Goal: Task Accomplishment & Management: Use online tool/utility

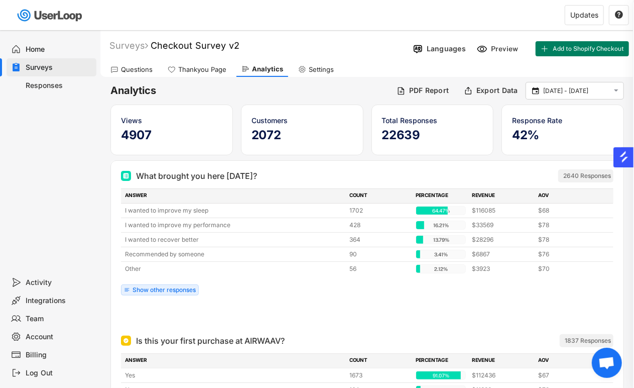
click at [63, 74] on div "Surveys" at bounding box center [52, 67] width 90 height 18
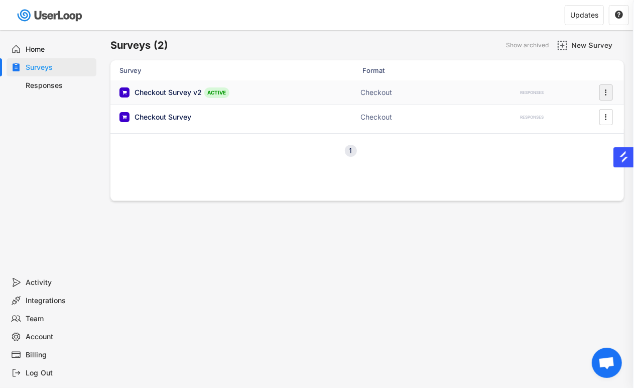
click at [605, 92] on text "" at bounding box center [606, 92] width 2 height 11
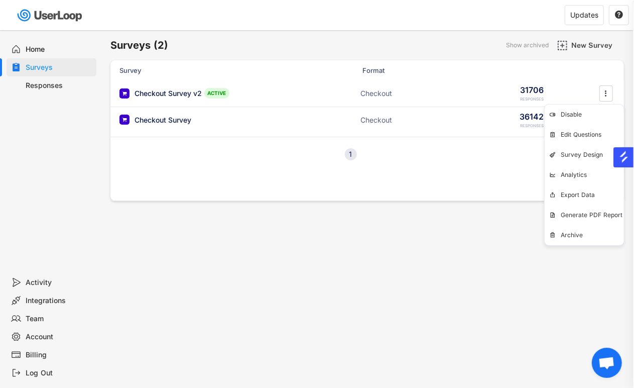
drag, startPoint x: 493, startPoint y: 239, endPoint x: 506, endPoint y: 217, distance: 25.2
click at [495, 235] on div "Surveys (2) Show archived New Survey Survey Format Checkout Survey v2 ACTIVE Ch…" at bounding box center [367, 272] width 534 height 484
click at [611, 118] on icon "" at bounding box center [606, 119] width 10 height 15
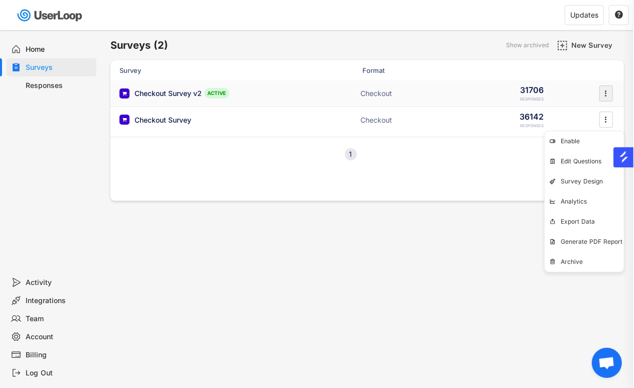
click at [606, 88] on text "" at bounding box center [606, 93] width 2 height 11
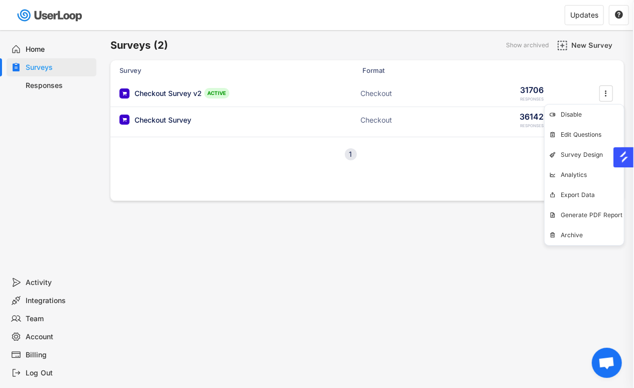
click at [43, 353] on div "Billing" at bounding box center [59, 355] width 66 height 10
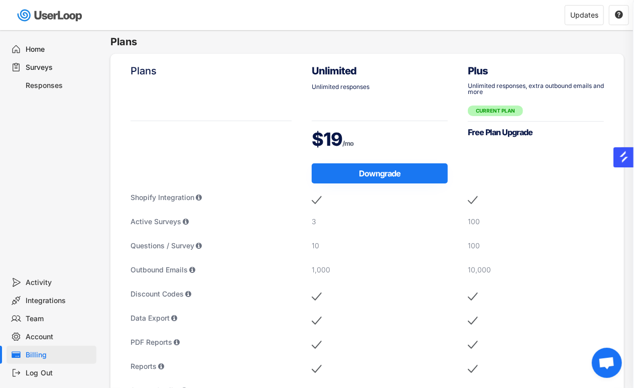
click at [50, 53] on div "Home" at bounding box center [59, 50] width 66 height 10
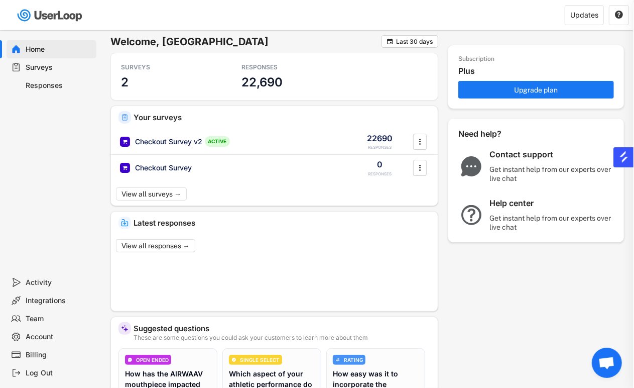
click at [47, 353] on div "Billing" at bounding box center [59, 355] width 66 height 10
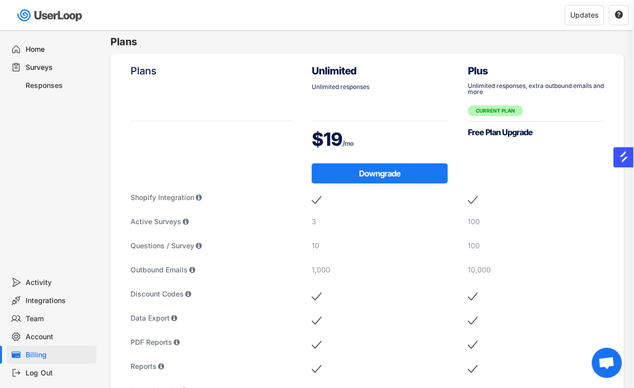
click at [61, 64] on div "Surveys" at bounding box center [59, 68] width 66 height 10
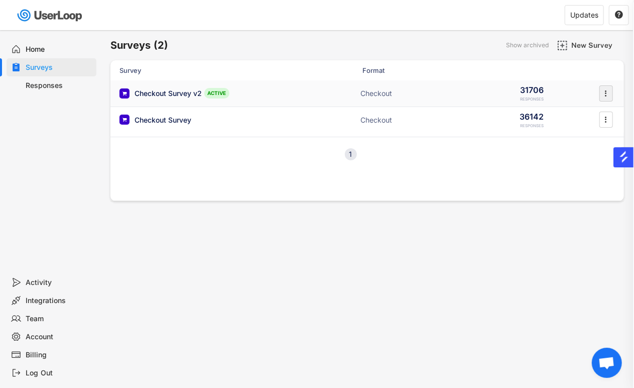
click at [603, 94] on icon "" at bounding box center [606, 93] width 10 height 15
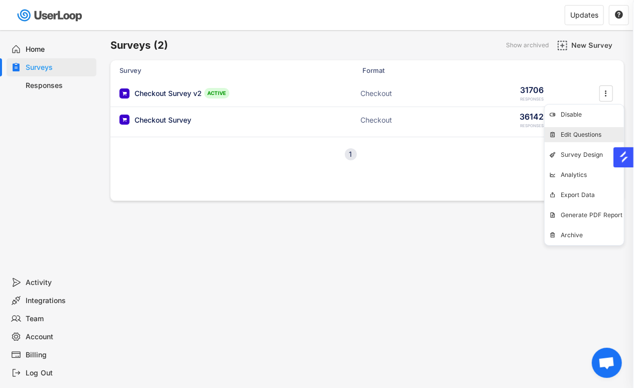
click at [586, 132] on div "Edit Questions" at bounding box center [592, 135] width 63 height 8
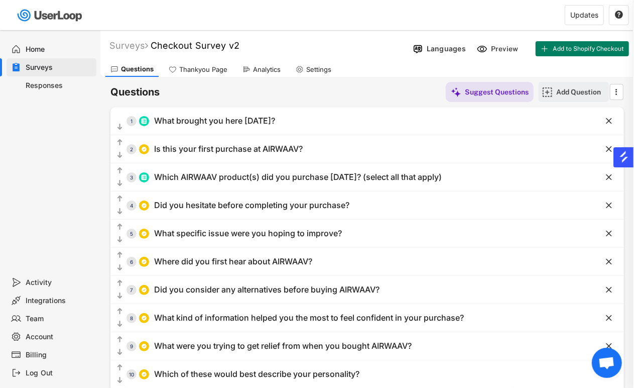
click at [591, 89] on div "Add Question" at bounding box center [581, 91] width 50 height 9
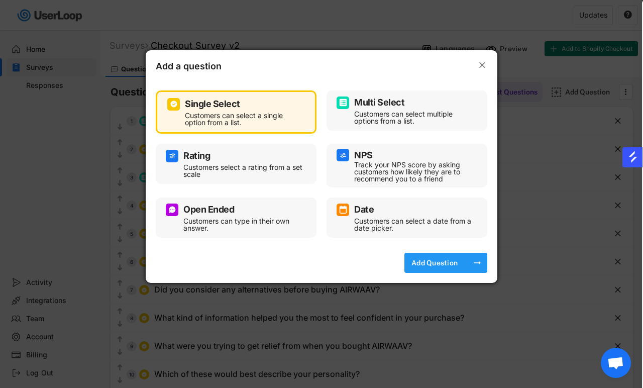
click at [421, 263] on div "Add Question" at bounding box center [434, 262] width 50 height 9
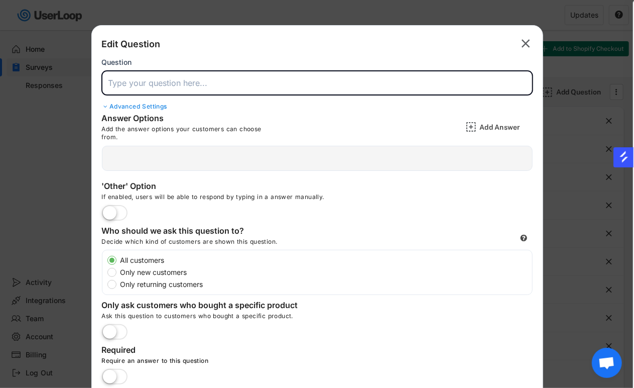
click at [192, 86] on input "input" at bounding box center [317, 83] width 431 height 24
paste input "Are you married or living with a partner?"
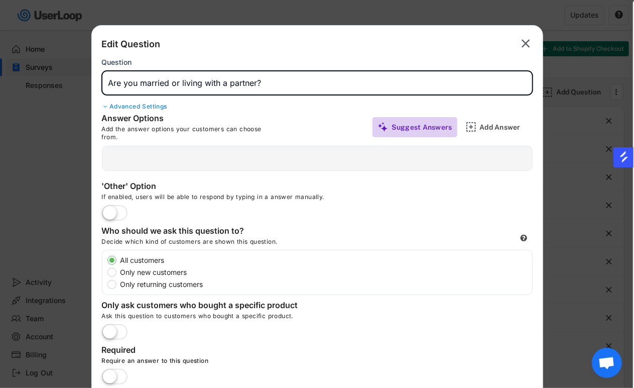
type input "Are you married or living with a partner?"
click at [441, 127] on div "Suggest Answers" at bounding box center [422, 126] width 61 height 9
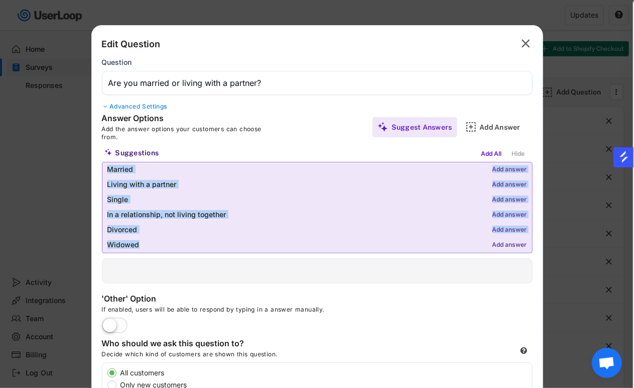
drag, startPoint x: 106, startPoint y: 164, endPoint x: 188, endPoint y: 247, distance: 117.2
click at [188, 247] on div "Married Add answer Living with a partner Add answer Single Add answer In a rela…" at bounding box center [317, 207] width 431 height 91
copy div "Married Add answer Living with a partner Add answer Single Add answer In a rela…"
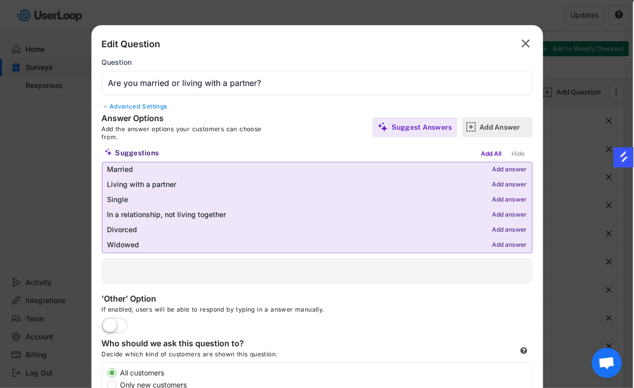
click at [478, 134] on div "Add Answer" at bounding box center [497, 127] width 70 height 20
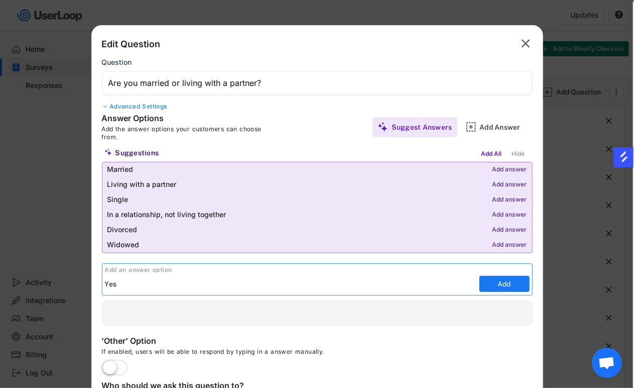
type input "Yes"
drag, startPoint x: 498, startPoint y: 293, endPoint x: 495, endPoint y: 288, distance: 6.1
click at [497, 293] on div "Add an answer option Add" at bounding box center [317, 279] width 431 height 32
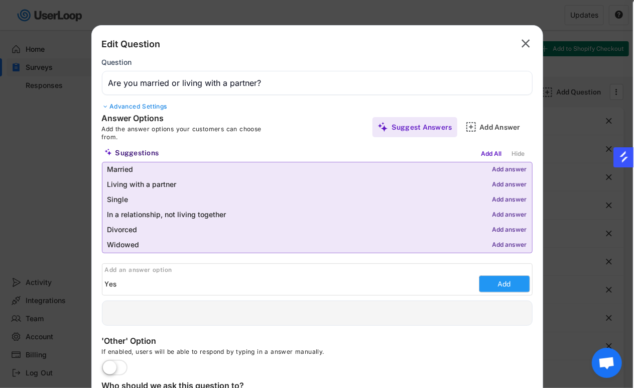
click at [495, 285] on button "Add" at bounding box center [504, 284] width 50 height 16
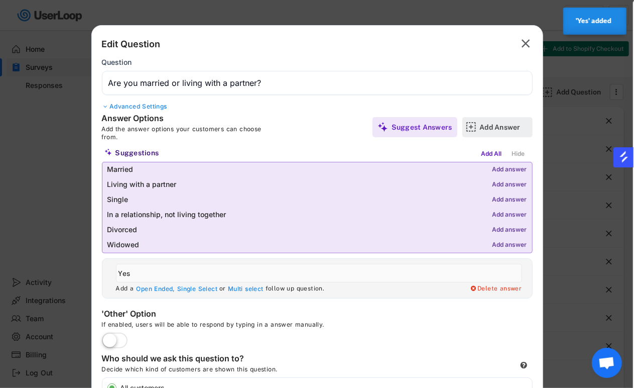
click at [488, 134] on div "Add Answer" at bounding box center [505, 127] width 50 height 20
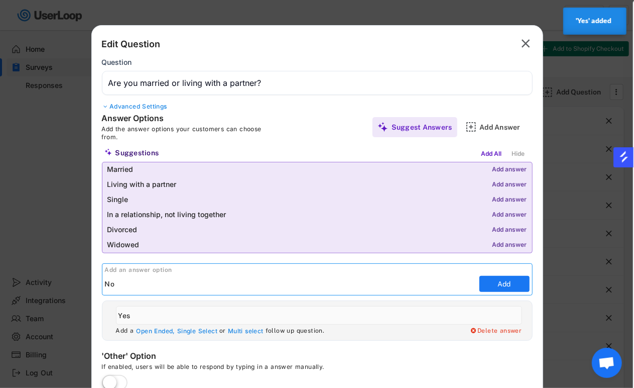
type input "No"
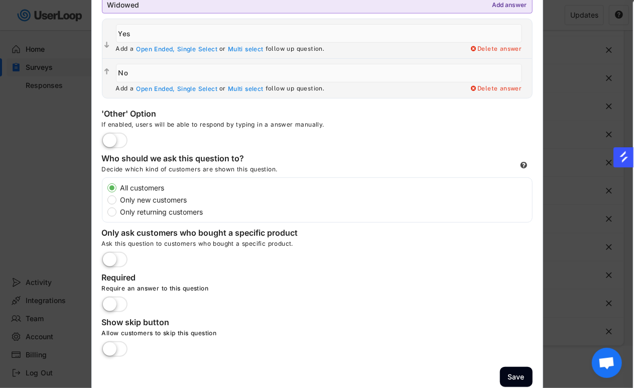
scroll to position [249, 0]
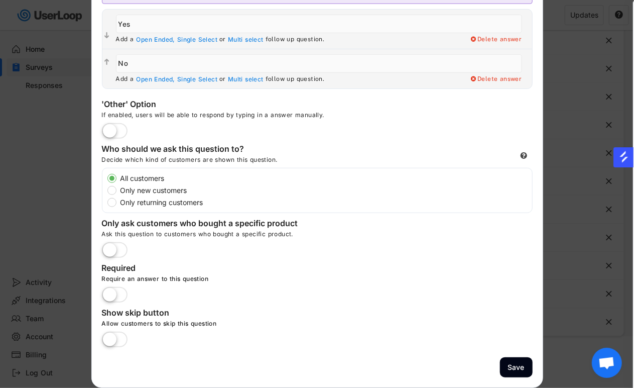
click at [110, 257] on label at bounding box center [114, 250] width 31 height 22
click at [0, 0] on input "checkbox" at bounding box center [0, 0] width 0 height 0
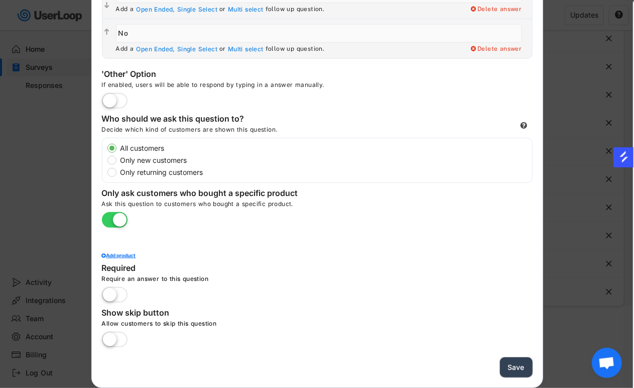
click at [516, 363] on button "Save" at bounding box center [516, 367] width 33 height 21
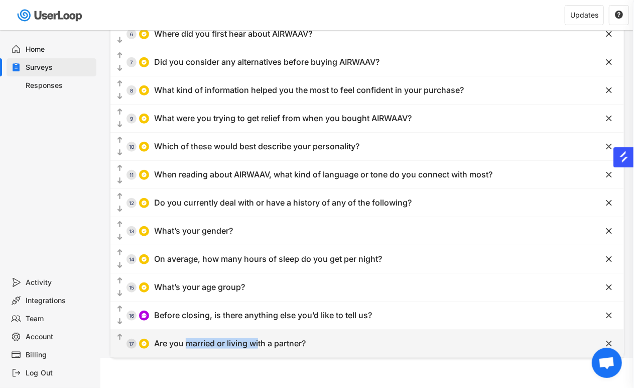
drag, startPoint x: 259, startPoint y: 340, endPoint x: 174, endPoint y: 347, distance: 85.7
click at [177, 347] on div "Are you married or living with a partner?" at bounding box center [230, 343] width 152 height 11
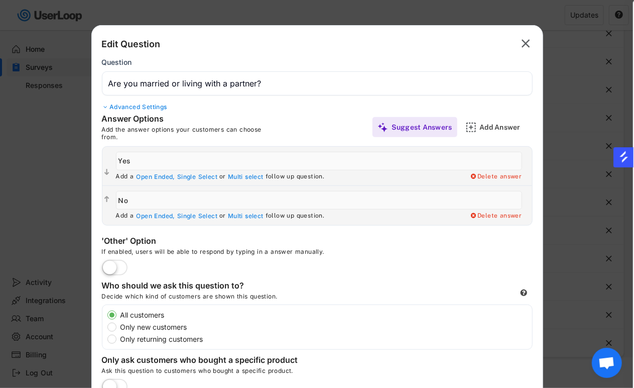
click at [61, 262] on div at bounding box center [317, 194] width 634 height 388
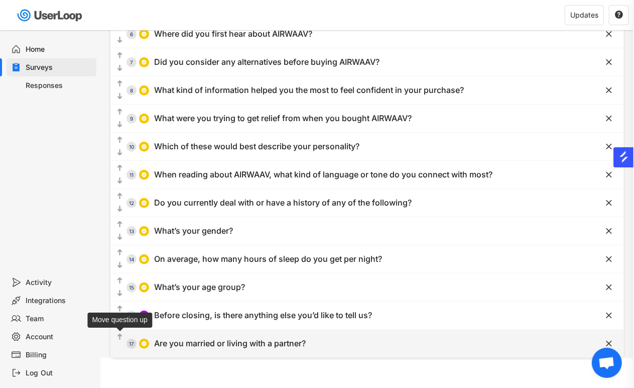
click at [121, 334] on text "" at bounding box center [119, 336] width 5 height 9
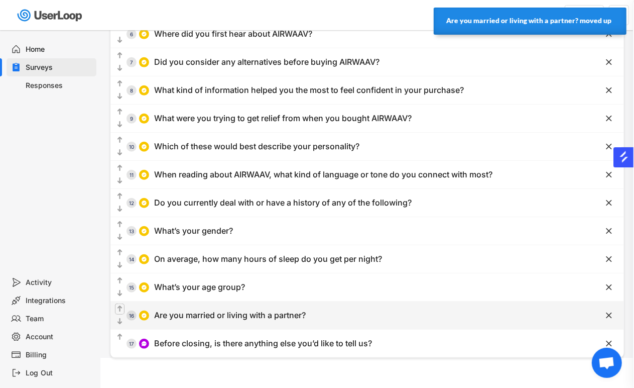
click at [119, 309] on text "" at bounding box center [119, 308] width 5 height 9
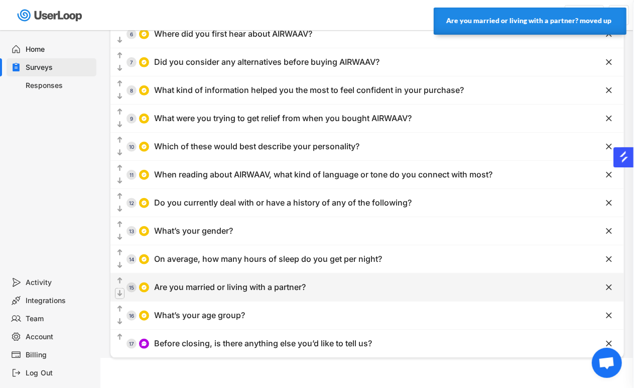
click at [120, 298] on icon "" at bounding box center [119, 293] width 9 height 10
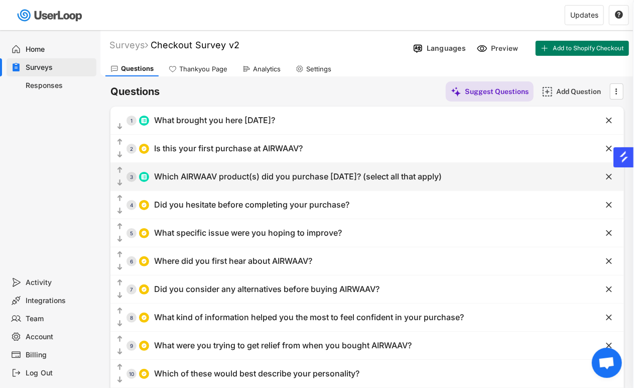
scroll to position [0, 0]
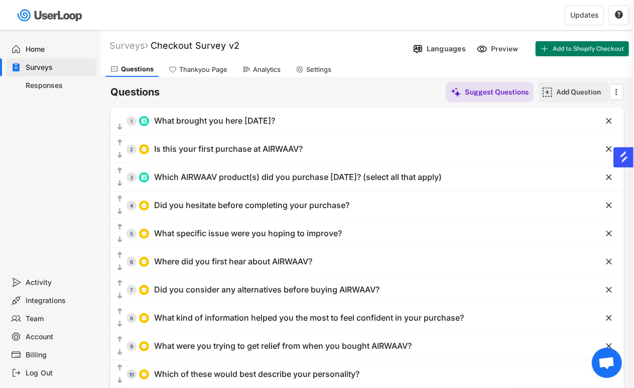
click at [568, 96] on div "Add Question" at bounding box center [581, 91] width 50 height 9
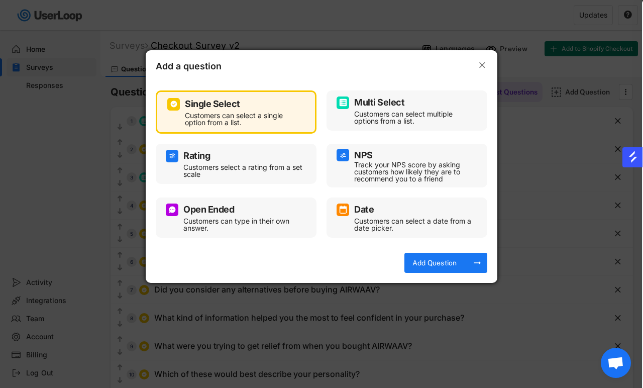
click at [515, 193] on div at bounding box center [321, 194] width 643 height 388
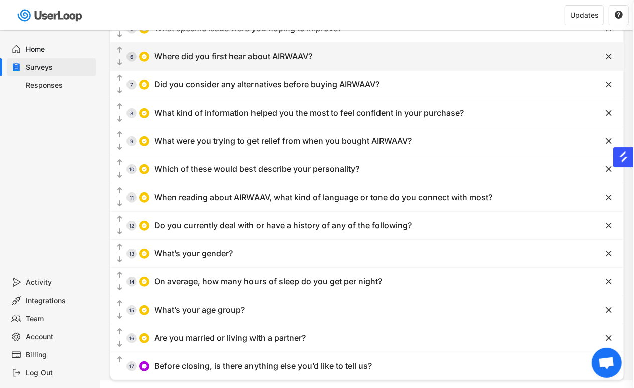
scroll to position [223, 0]
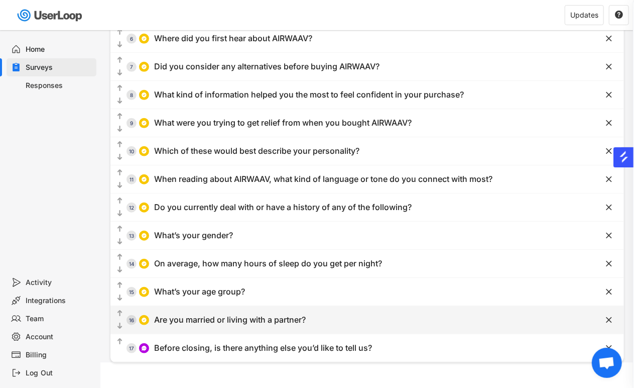
click at [282, 318] on div "Are you married or living with a partner?" at bounding box center [230, 319] width 152 height 11
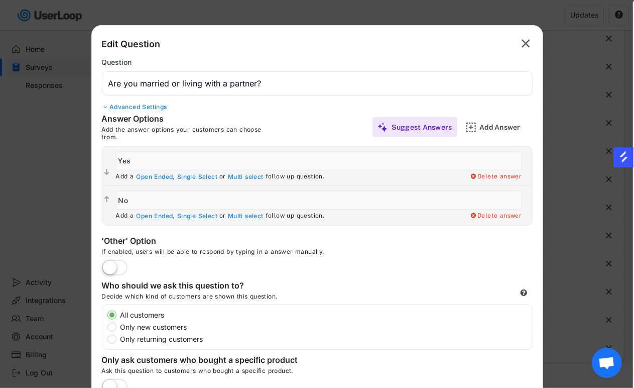
click at [231, 94] on input "input" at bounding box center [317, 83] width 431 height 24
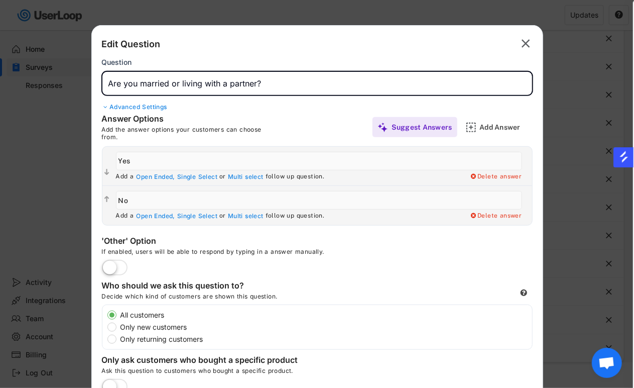
click at [231, 92] on input "input" at bounding box center [317, 83] width 431 height 24
paste input "What’s your relationship status?"
type input "What’s your relationship status?"
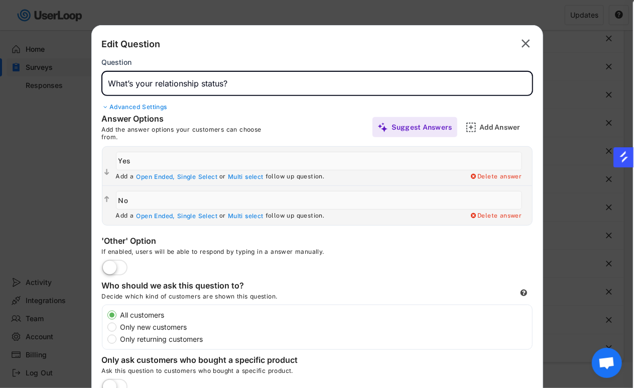
click at [197, 157] on input "input" at bounding box center [319, 161] width 406 height 19
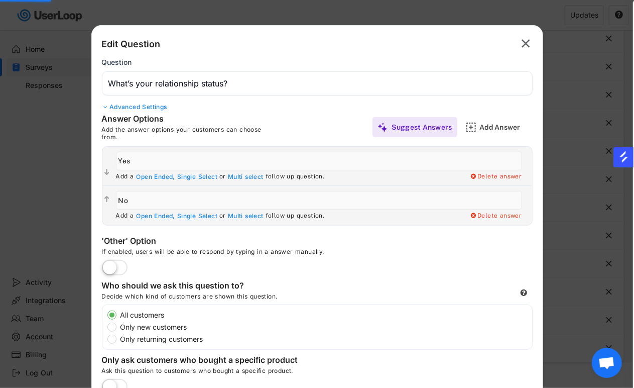
click at [197, 157] on input "input" at bounding box center [319, 161] width 406 height 19
paste input "Married or living with a partner"
type input "Married or living with a partner"
click at [169, 198] on input "input" at bounding box center [319, 200] width 406 height 19
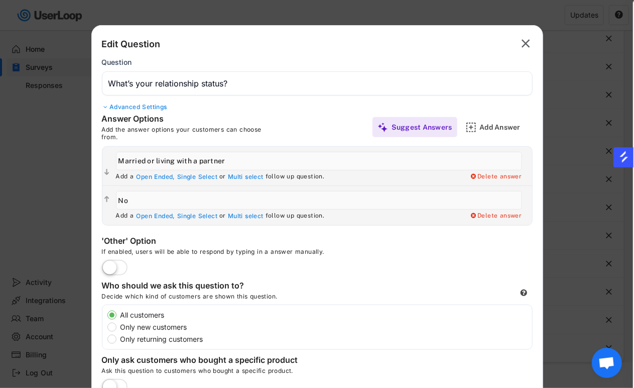
click at [169, 198] on input "input" at bounding box center [319, 200] width 406 height 19
paste input "Single"
type input "Single"
click at [124, 263] on label at bounding box center [114, 268] width 31 height 22
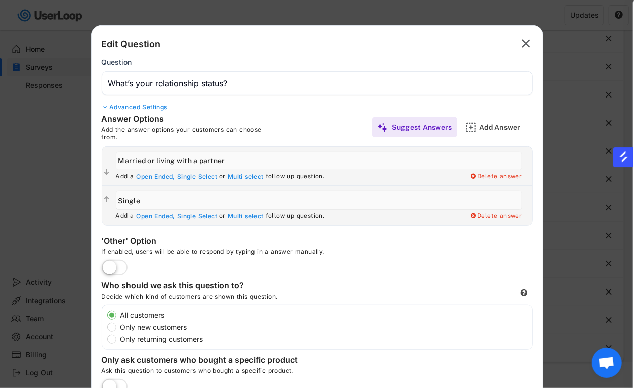
click at [0, 0] on input "checkbox" at bounding box center [0, 0] width 0 height 0
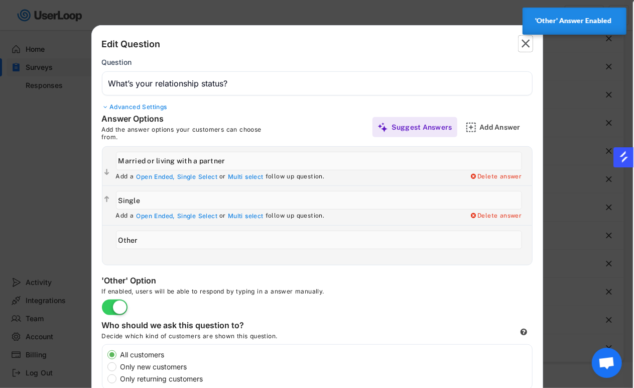
click at [529, 44] on text "" at bounding box center [526, 44] width 9 height 15
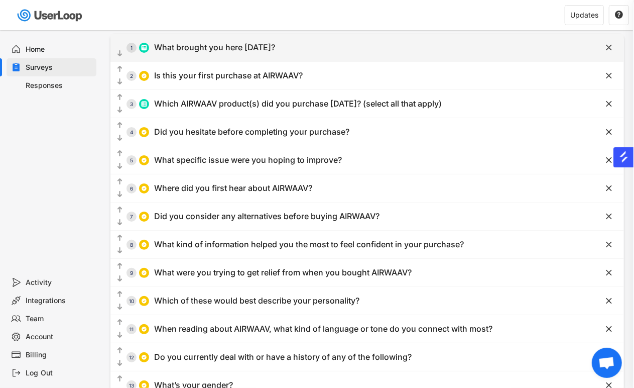
scroll to position [228, 0]
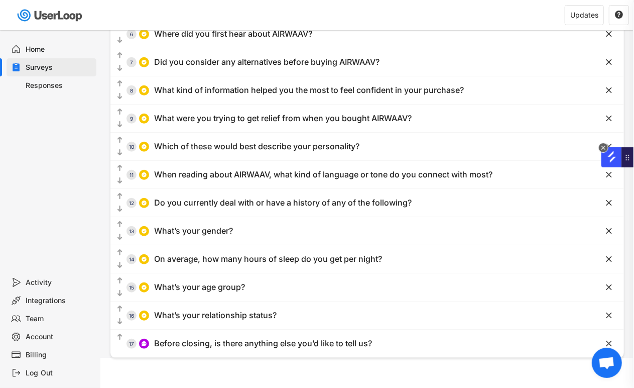
click at [606, 148] on icon "close" at bounding box center [603, 147] width 9 height 7
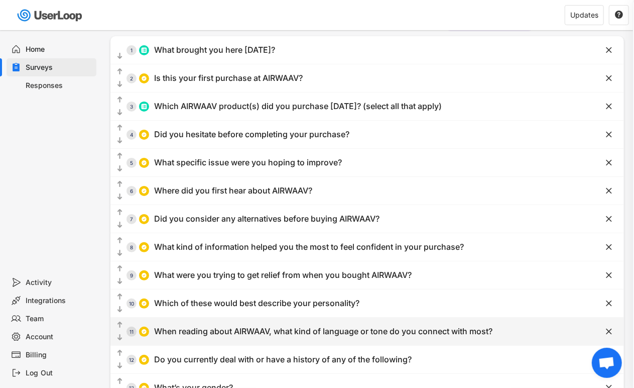
scroll to position [5, 0]
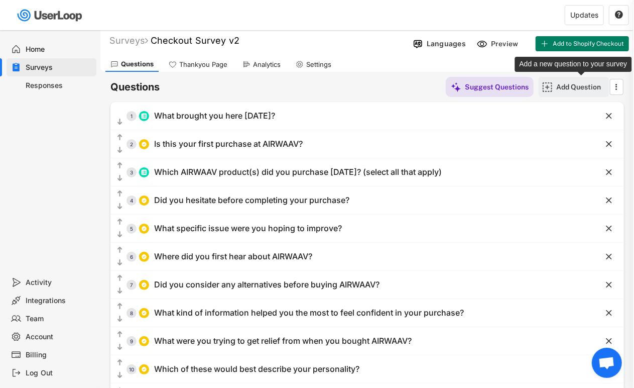
click at [565, 84] on div "Add Question" at bounding box center [581, 86] width 50 height 9
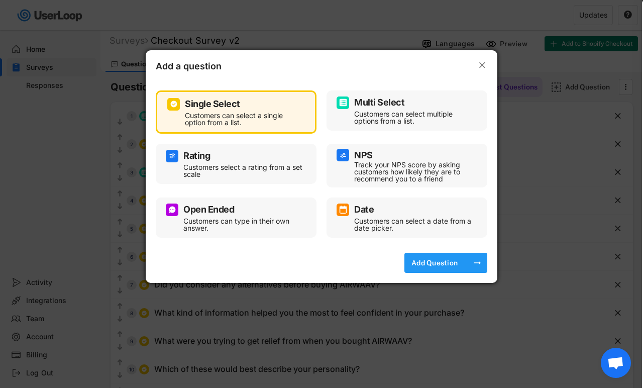
click at [419, 263] on div "Add Question" at bounding box center [434, 262] width 50 height 9
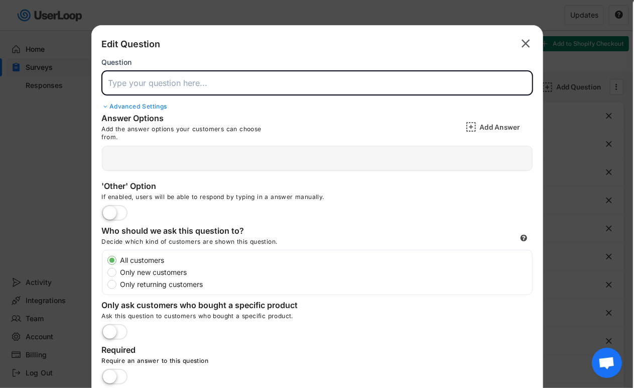
paste input "Do you know friends or family with sleep issues?"
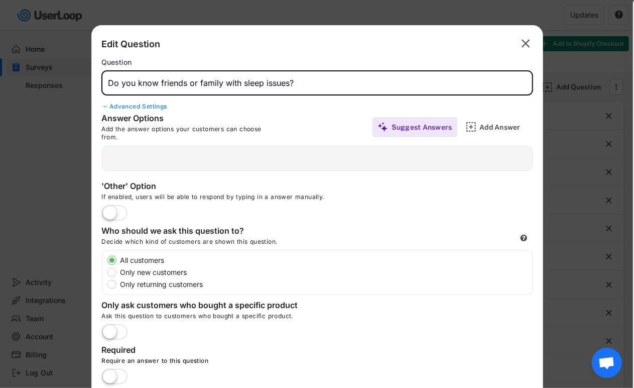
type input "Do you know friends or family with sleep issues?"
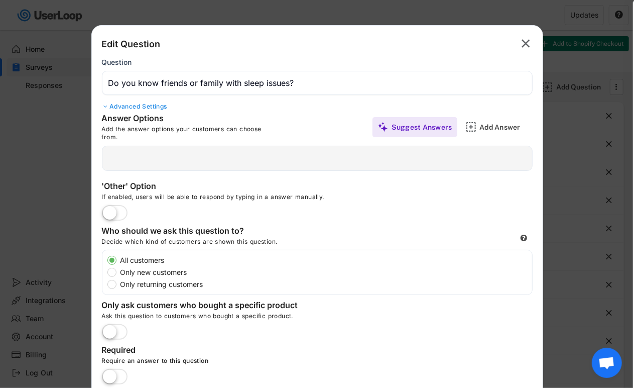
click at [344, 158] on div " Add a Open Ended, Single Select or Multi select follow up question. Delete an…" at bounding box center [317, 158] width 431 height 25
click at [499, 129] on div "Add Answer" at bounding box center [505, 126] width 50 height 9
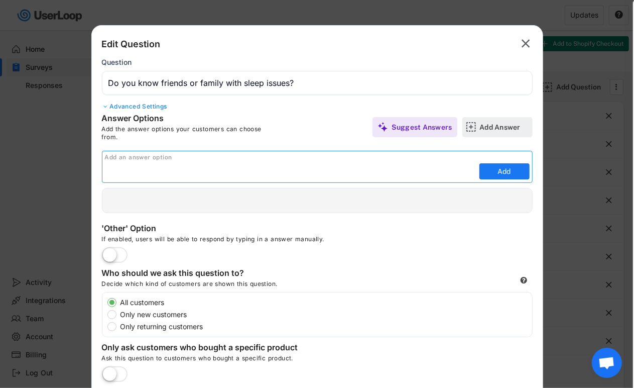
scroll to position [0, 0]
type input "Yes"
click at [526, 171] on button "Add" at bounding box center [504, 171] width 50 height 16
type input "Yes"
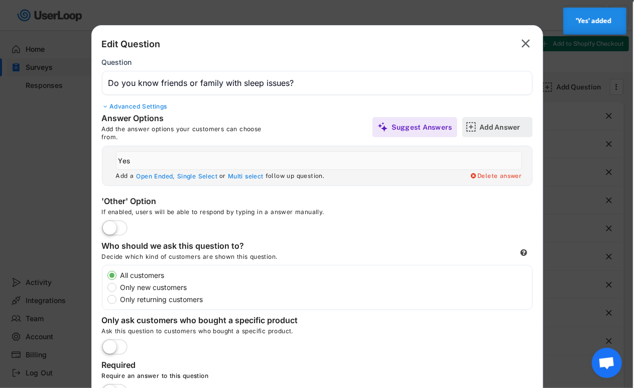
click at [492, 130] on div "Add Answer" at bounding box center [505, 126] width 50 height 9
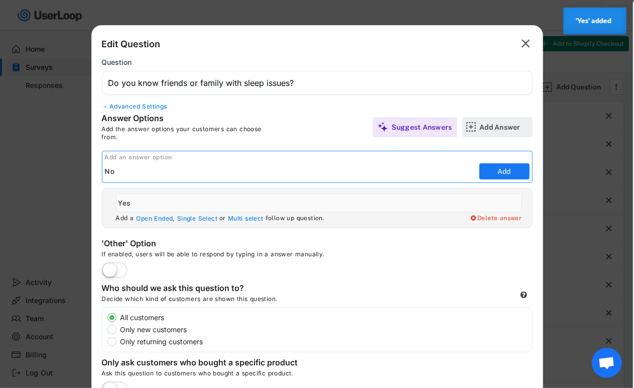
type input "No"
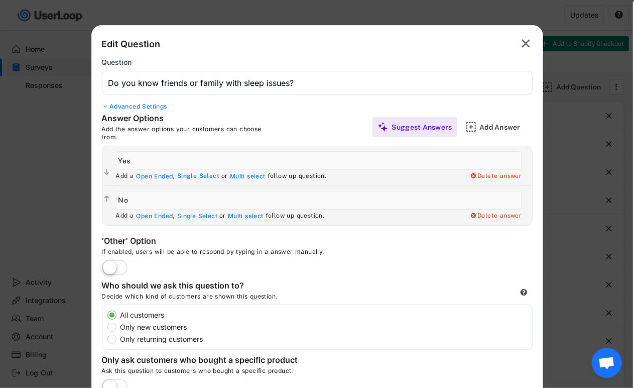
click at [189, 178] on div "Single Select" at bounding box center [198, 176] width 42 height 8
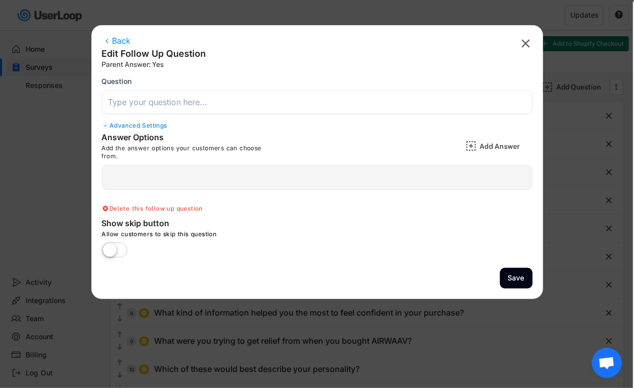
click at [173, 173] on div " Edit Follow Up Question Add a Open Ended, Single Select or Multi select follo…" at bounding box center [317, 177] width 431 height 25
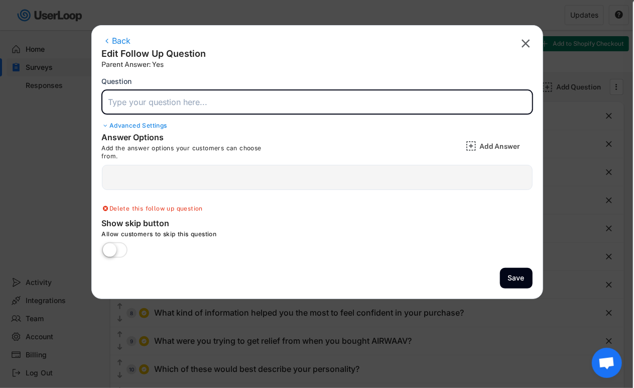
paste input "Who?"
type input "Who?"
click at [229, 183] on div " Edit Follow Up Question Add a Open Ended, Single Select or Multi select follo…" at bounding box center [317, 177] width 431 height 25
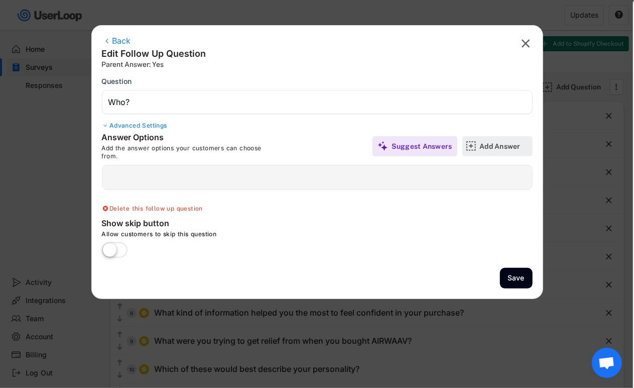
click at [506, 147] on div "Add Answer" at bounding box center [505, 146] width 50 height 9
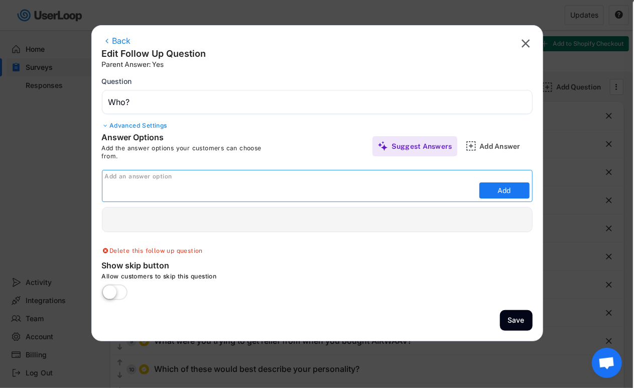
paste input "Partner"
type input "Partner"
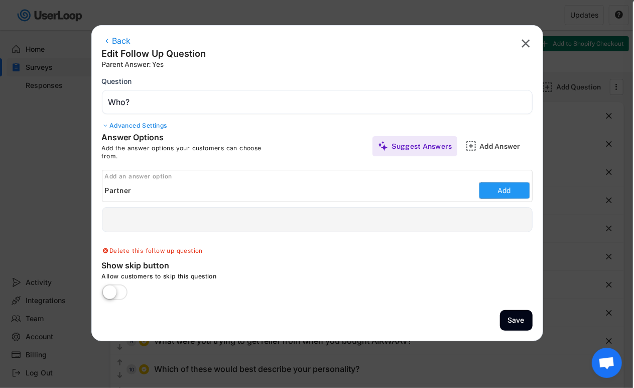
click at [495, 183] on button "Add" at bounding box center [504, 190] width 50 height 16
type input "Partner"
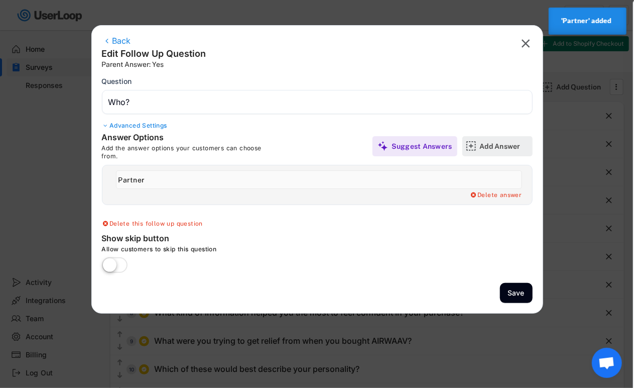
click at [489, 147] on div "Add Answer" at bounding box center [505, 146] width 50 height 9
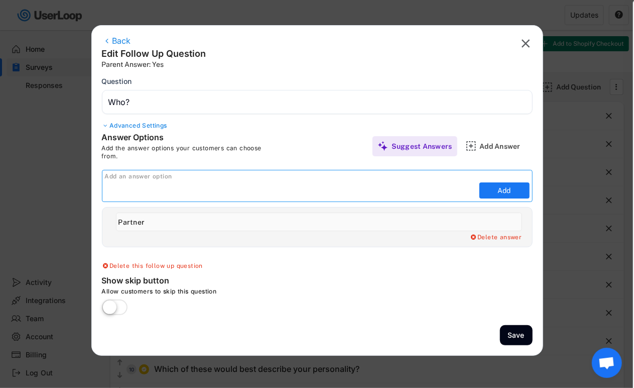
paste input "Family"
type input "Family"
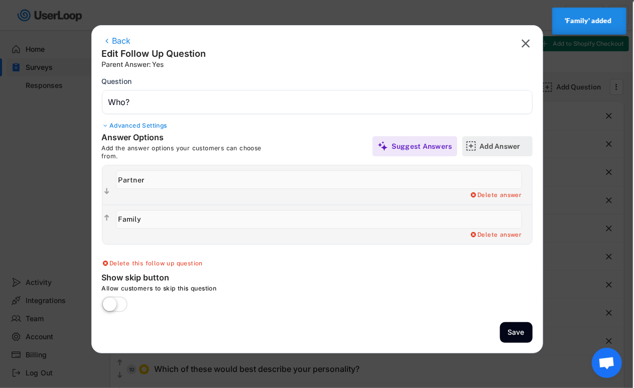
click at [478, 148] on div "Add Answer" at bounding box center [497, 146] width 70 height 20
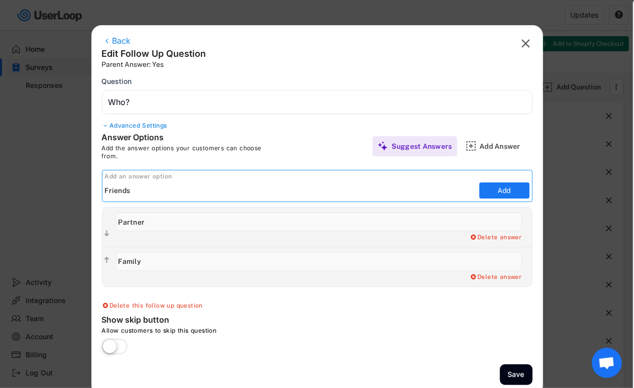
type input "Friends"
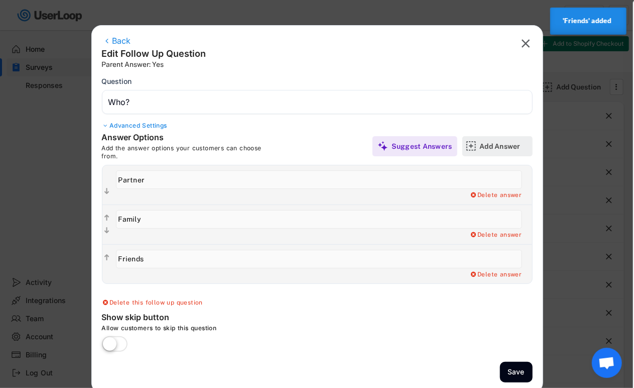
click at [497, 151] on div "Add Answer" at bounding box center [505, 146] width 50 height 20
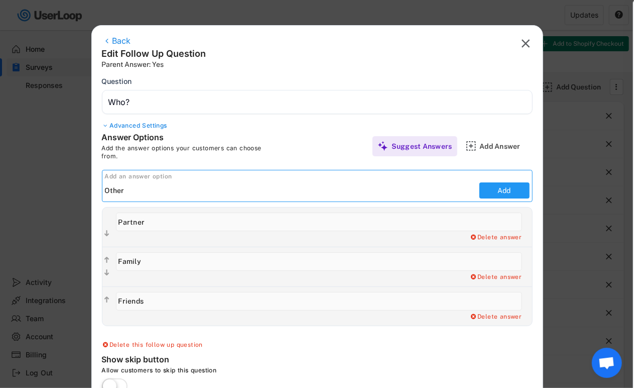
type input "Other"
click at [507, 194] on button "Add" at bounding box center [504, 190] width 50 height 16
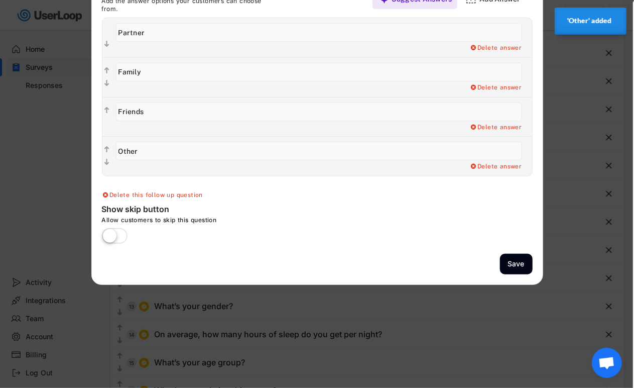
scroll to position [172, 0]
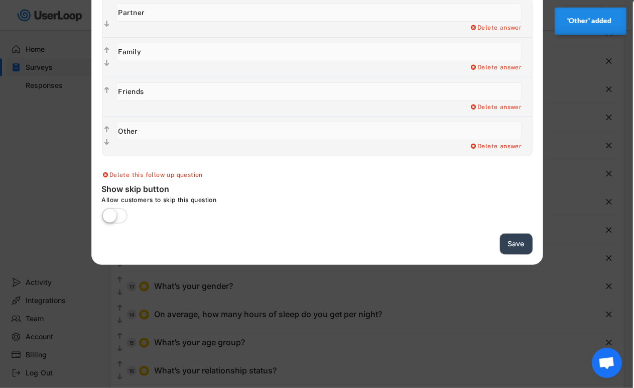
click at [511, 245] on button "Save" at bounding box center [516, 243] width 33 height 21
type input "Do you know friends or family with sleep issues?"
type input "Yes"
type input "No"
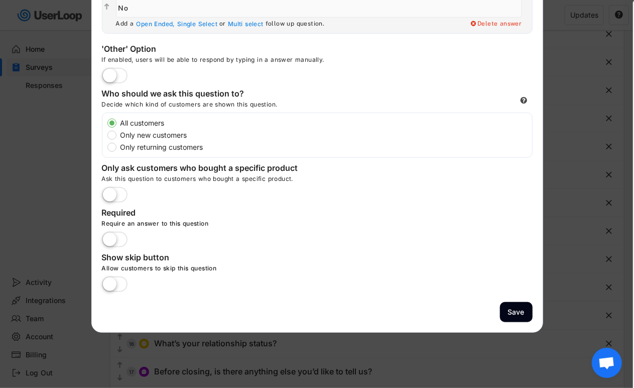
scroll to position [228, 0]
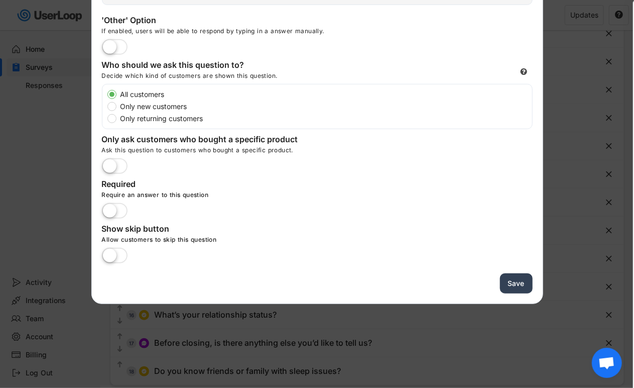
drag, startPoint x: 510, startPoint y: 284, endPoint x: 179, endPoint y: 200, distance: 341.9
click at [214, 214] on div "Back Edit Question Parent Answer:  Question Advanced Settings Answer Options A…" at bounding box center [317, 53] width 452 height 502
click at [113, 212] on label at bounding box center [114, 211] width 31 height 22
click at [0, 0] on input "checkbox" at bounding box center [0, 0] width 0 height 0
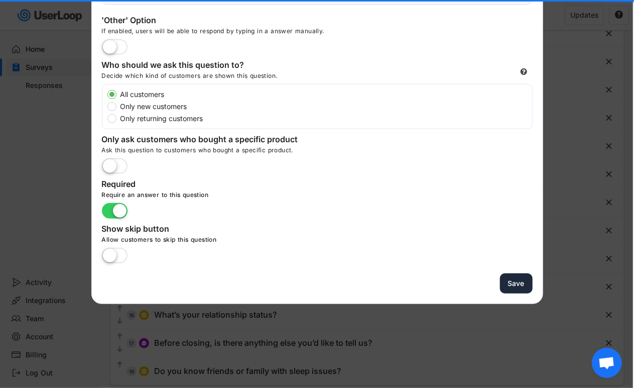
click at [527, 278] on button "Save" at bounding box center [516, 283] width 33 height 21
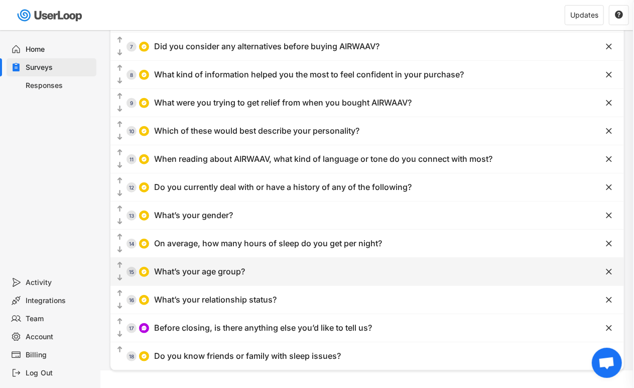
scroll to position [257, 0]
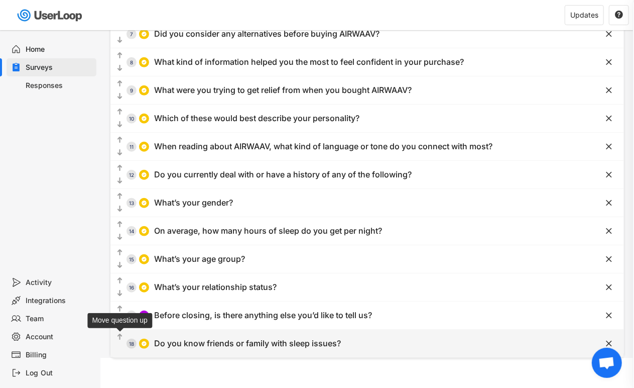
click at [122, 334] on icon "" at bounding box center [119, 337] width 9 height 10
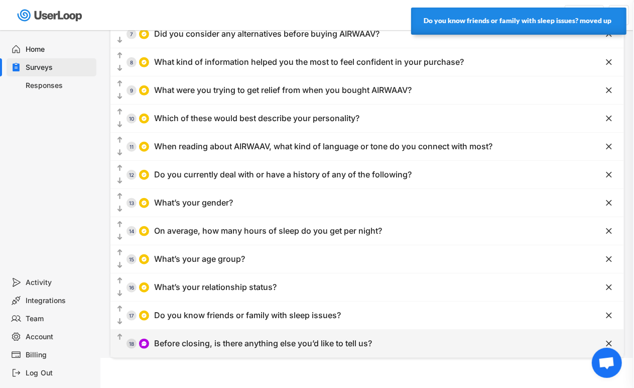
click at [118, 338] on text "" at bounding box center [119, 336] width 5 height 9
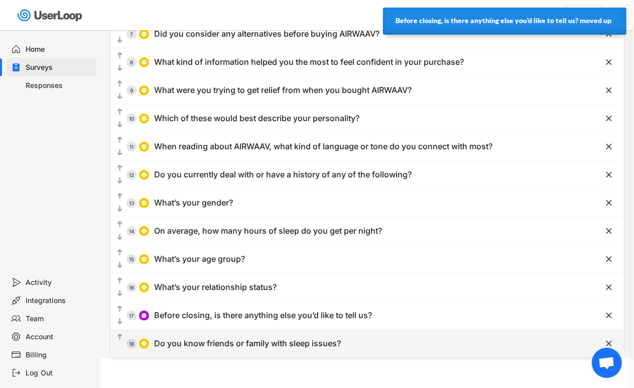
click at [118, 335] on text "" at bounding box center [119, 336] width 5 height 9
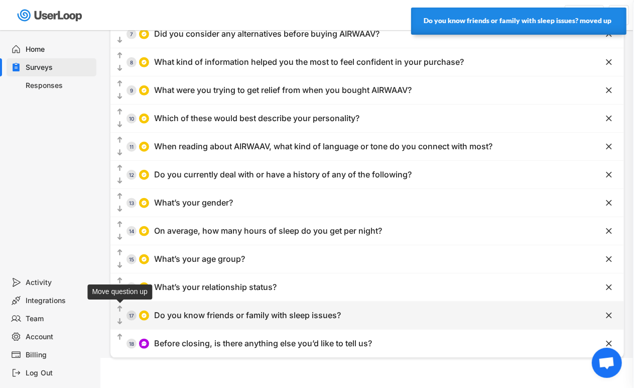
click at [119, 308] on text "" at bounding box center [119, 308] width 5 height 9
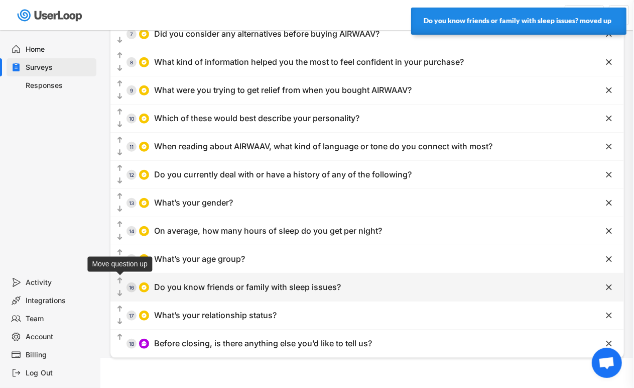
click at [118, 279] on text "" at bounding box center [119, 280] width 5 height 9
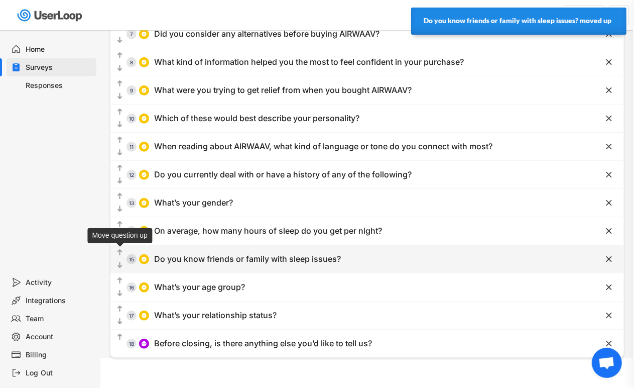
click at [120, 255] on text "" at bounding box center [119, 252] width 5 height 9
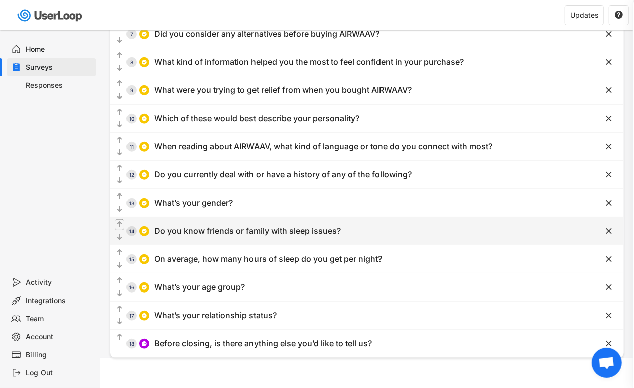
click at [119, 223] on text "" at bounding box center [119, 224] width 5 height 9
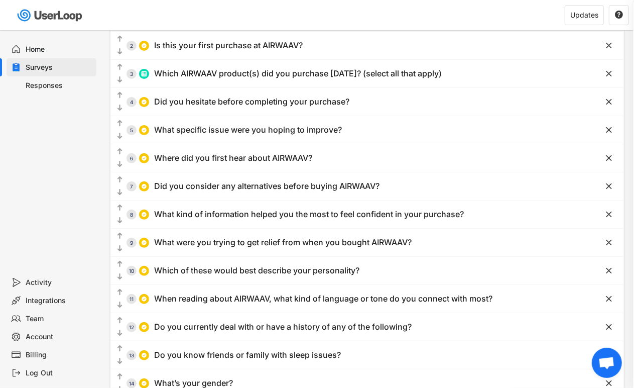
scroll to position [0, 0]
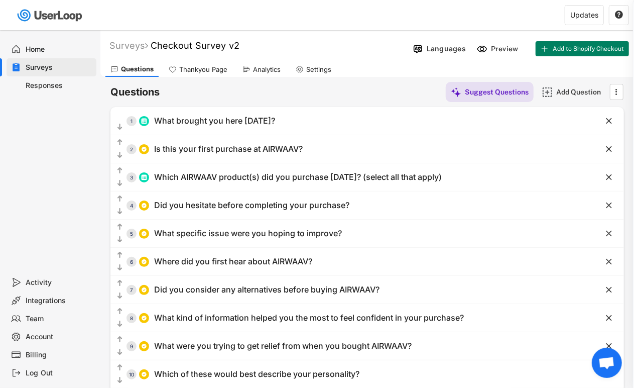
click at [246, 72] on icon at bounding box center [246, 69] width 8 height 8
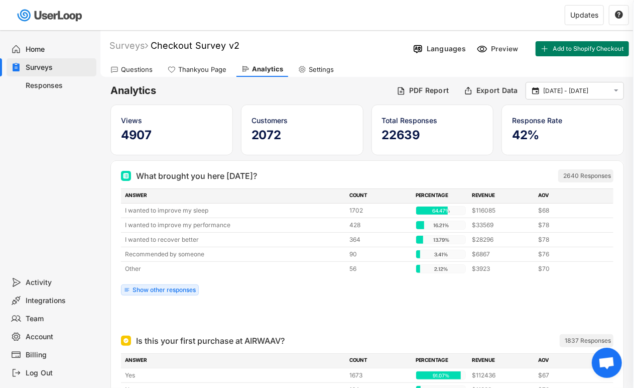
click at [328, 72] on div "Settings" at bounding box center [321, 69] width 25 height 9
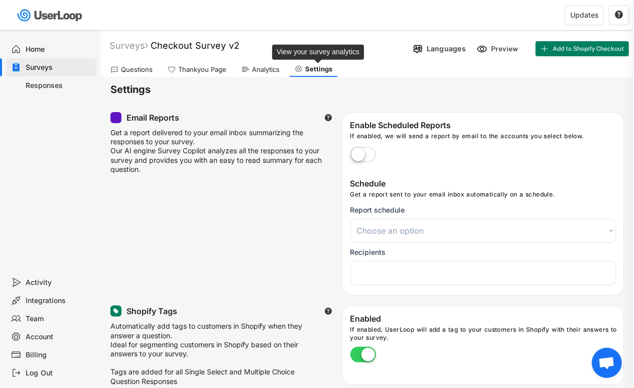
select select
click at [290, 72] on div "Settings" at bounding box center [314, 69] width 48 height 15
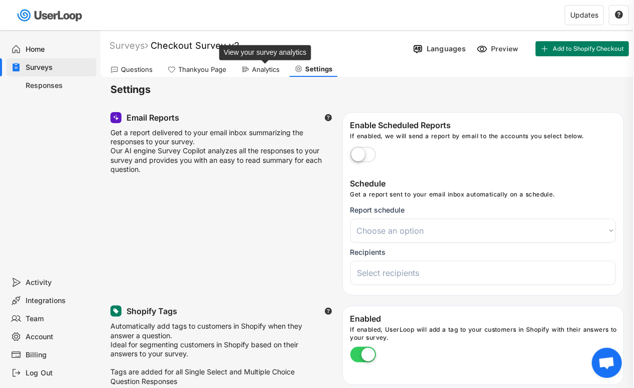
click at [278, 72] on div "Analytics" at bounding box center [266, 69] width 28 height 9
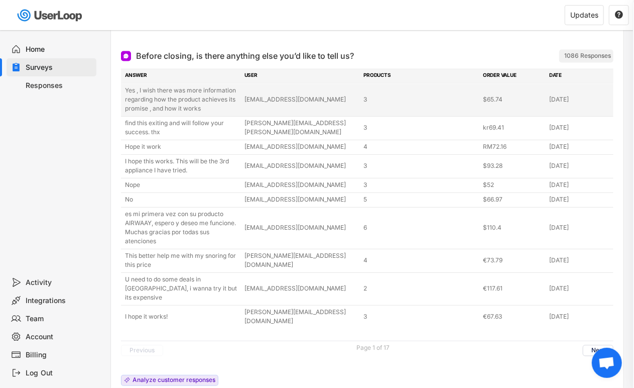
scroll to position [2881, 0]
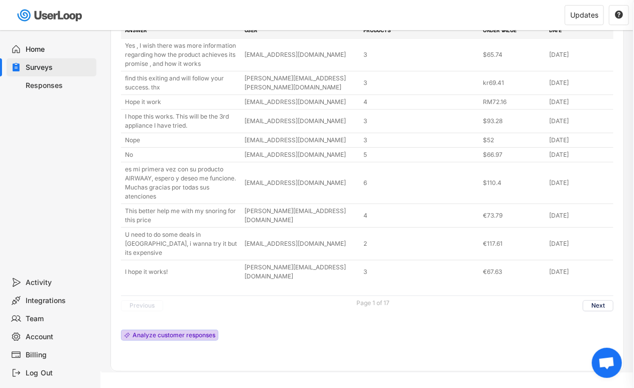
click at [194, 332] on div "Analyze customer responses" at bounding box center [174, 335] width 83 height 6
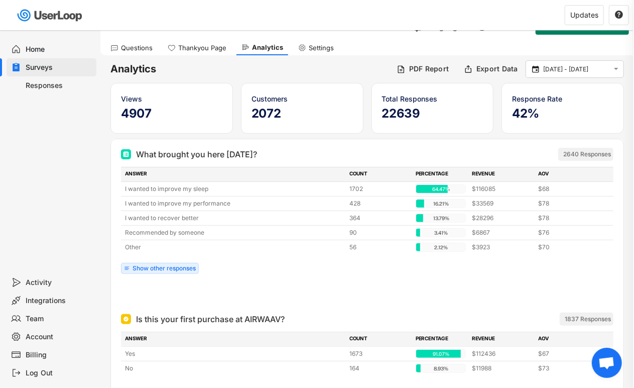
scroll to position [0, 0]
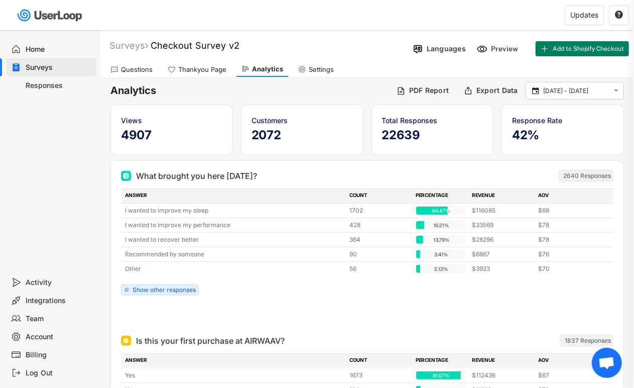
click at [152, 72] on div "Questions" at bounding box center [131, 69] width 52 height 15
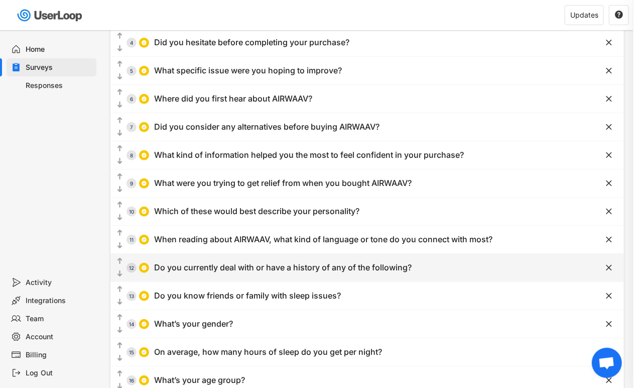
scroll to position [145, 0]
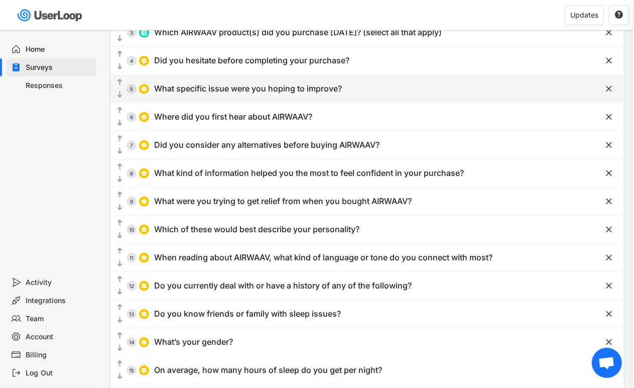
click at [260, 88] on div "What specific issue were you hoping to improve?" at bounding box center [248, 88] width 188 height 11
type input "Waking up tired"
type input "Trouble falling/staying asleep"
type input "What specific issue were you hoping to improve?"
type input "[MEDICAL_DATA]"
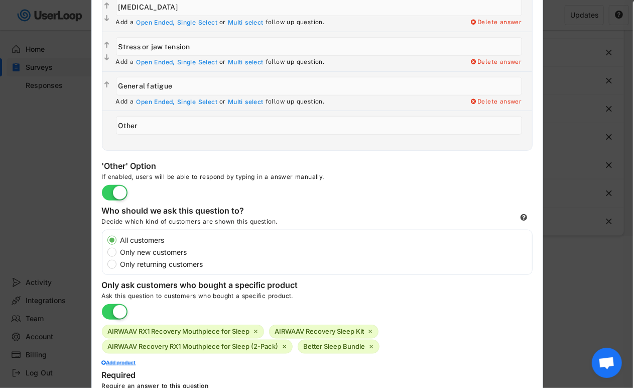
scroll to position [479, 0]
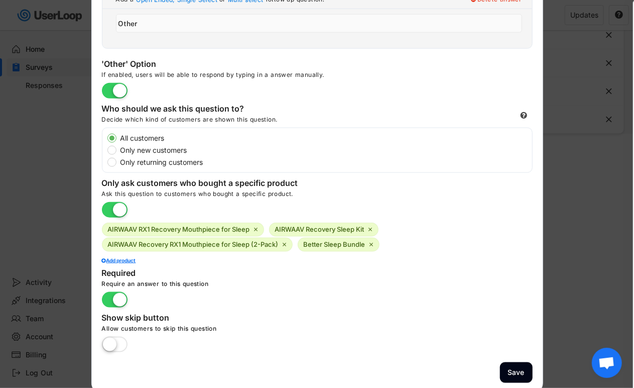
click at [383, 248] on div "AIRWAAV RX1 Recovery Mouthpiece for Sleep  AIRWAAV Recovery Sleep Kit  AIRWAA…" at bounding box center [317, 237] width 431 height 30
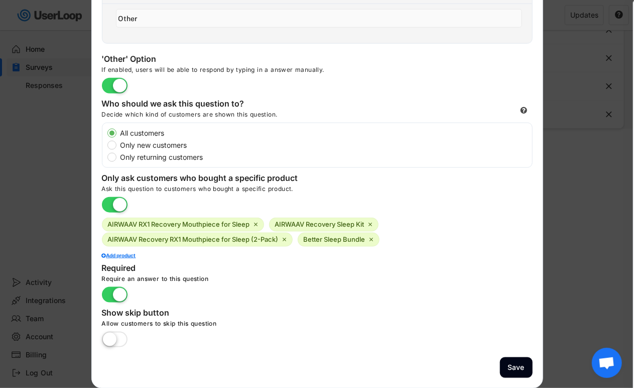
scroll to position [485, 0]
click at [507, 364] on button "Save" at bounding box center [516, 366] width 33 height 21
